Goal: Information Seeking & Learning: Check status

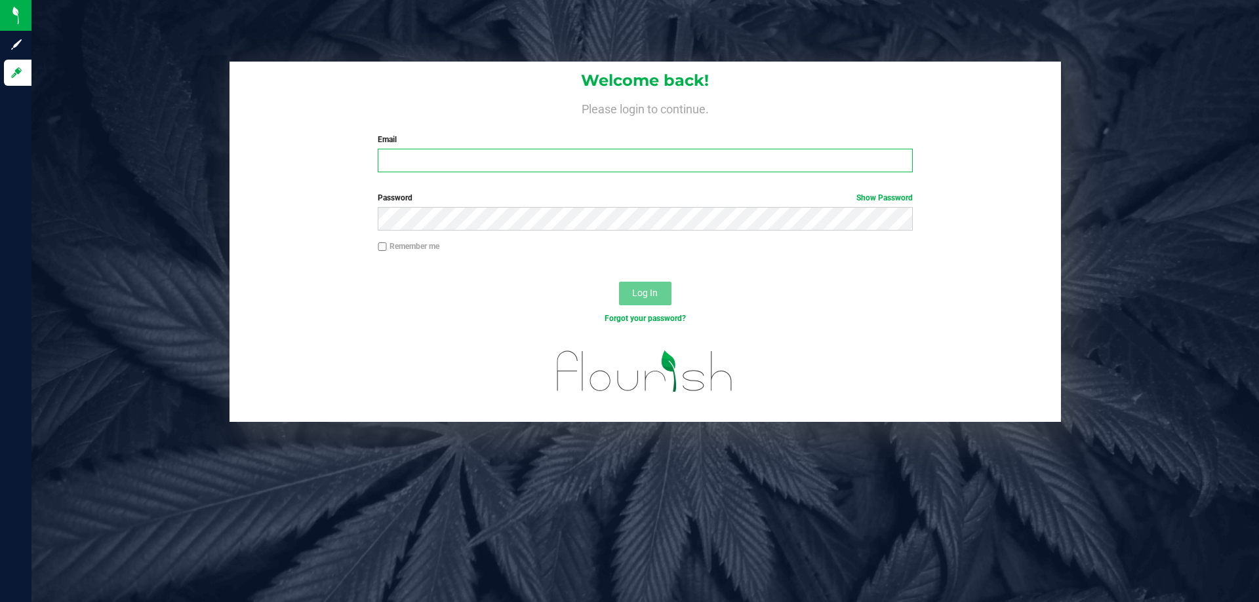
click at [427, 153] on input "Email" at bounding box center [645, 161] width 534 height 24
type input "[EMAIL_ADDRESS][DOMAIN_NAME]"
click at [619, 282] on button "Log In" at bounding box center [645, 294] width 52 height 24
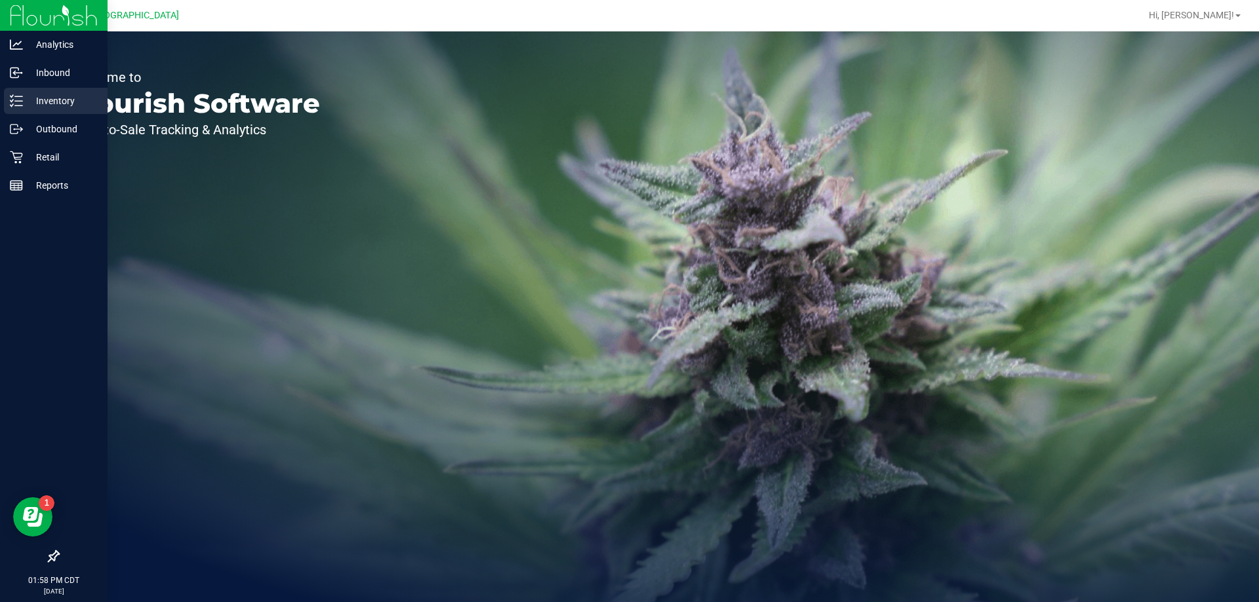
click at [33, 104] on p "Inventory" at bounding box center [62, 101] width 79 height 16
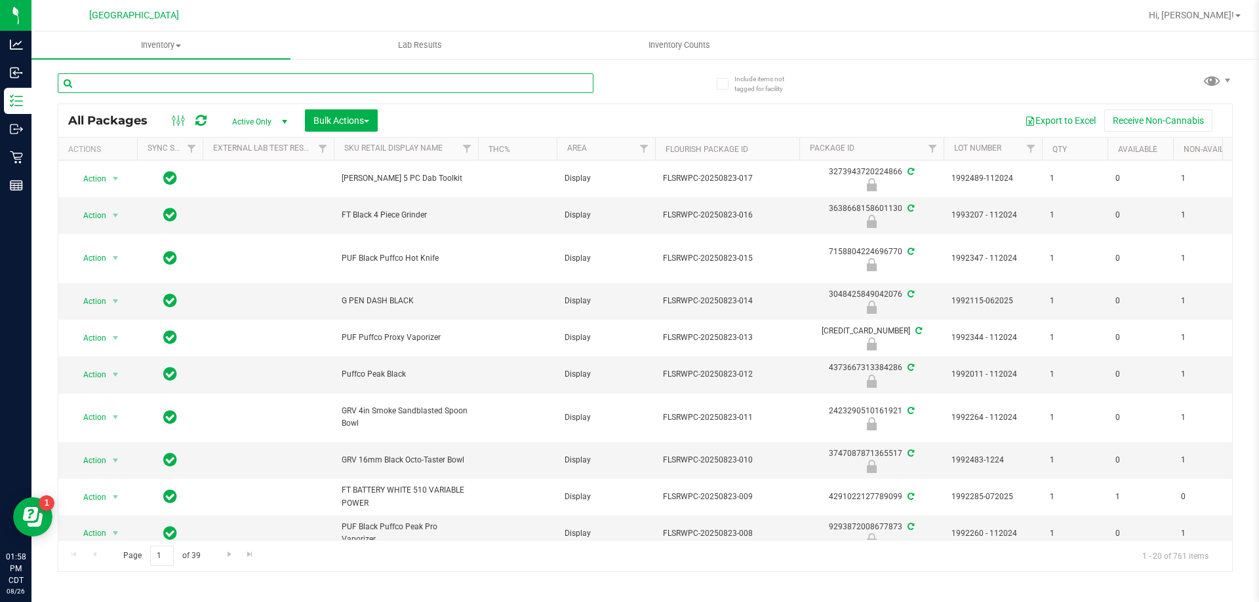
click at [212, 85] on input "text" at bounding box center [326, 83] width 536 height 20
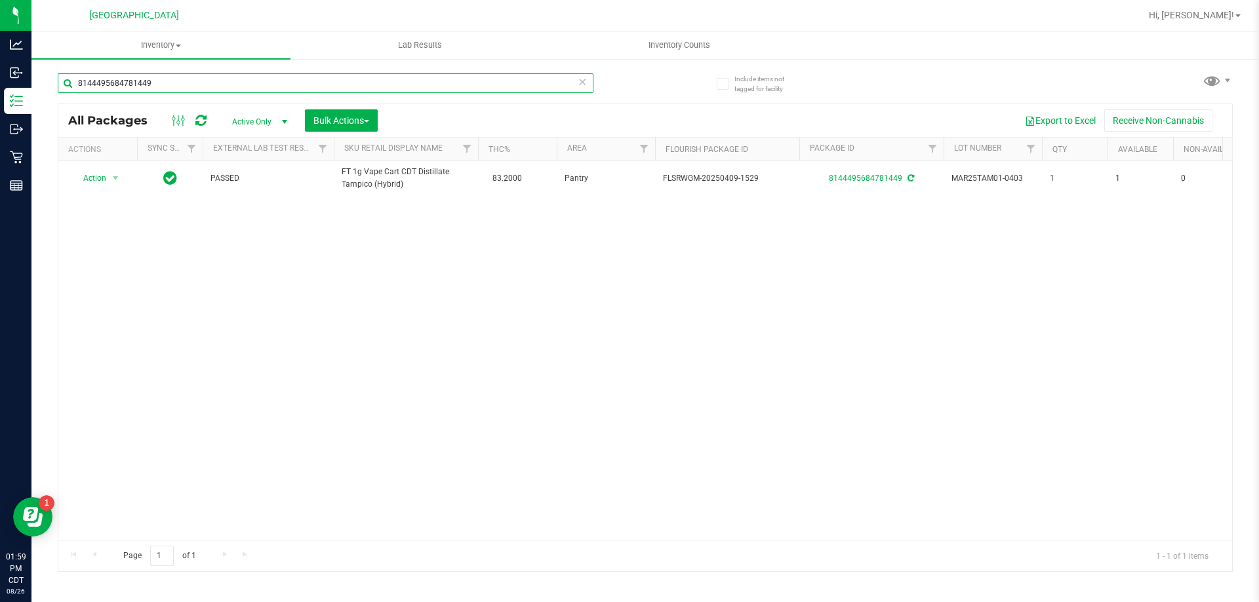
type input "8144495684781449"
